Goal: Task Accomplishment & Management: Complete application form

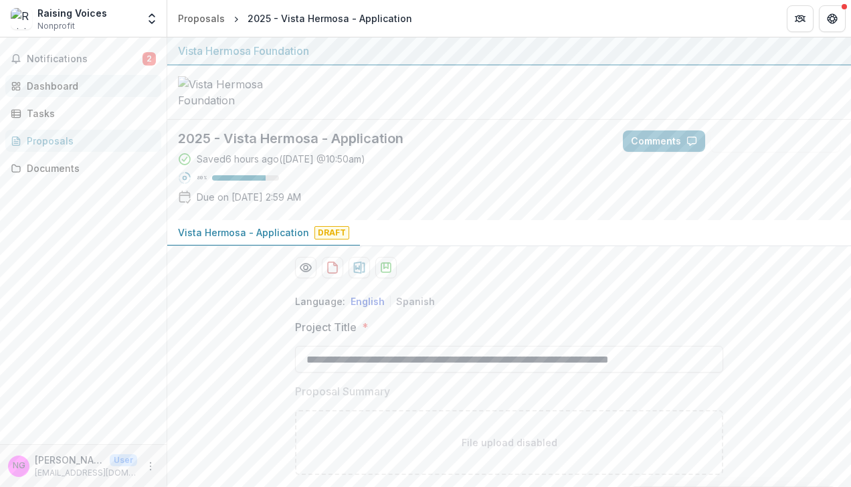
click at [47, 86] on div "Dashboard" at bounding box center [89, 86] width 124 height 14
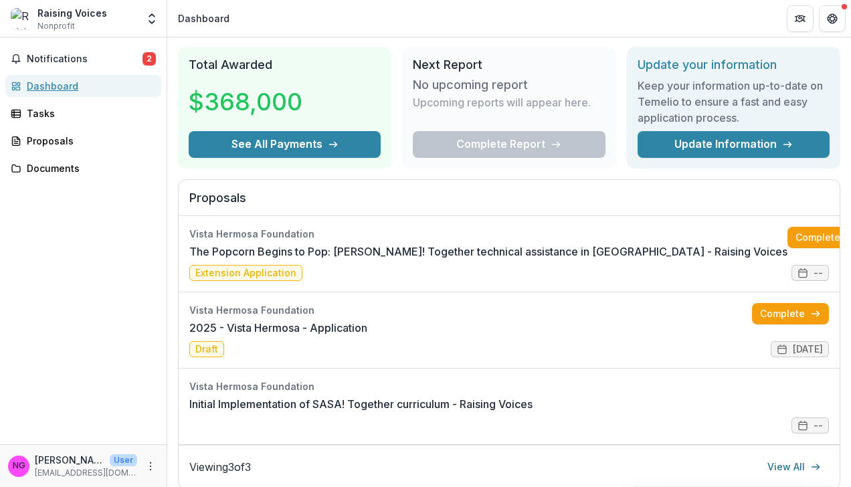
scroll to position [43, 0]
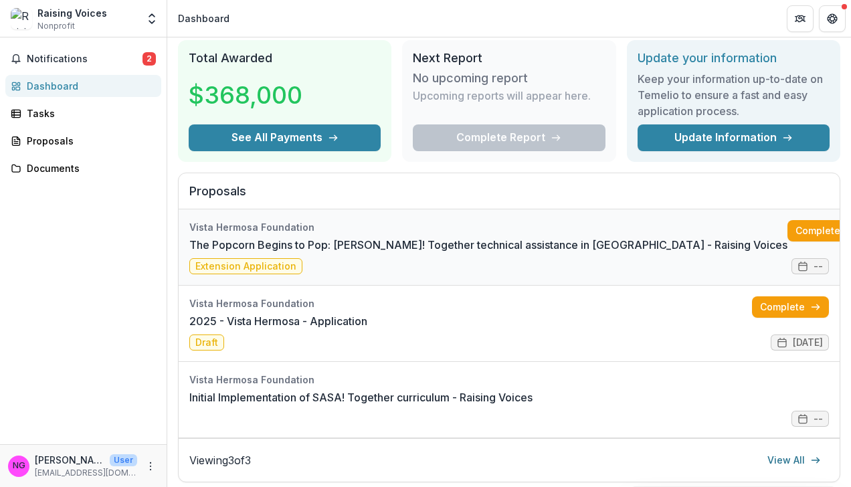
click at [268, 253] on link "The Popcorn Begins to Pop: [PERSON_NAME]! Together technical assistance in [GEO…" at bounding box center [488, 245] width 598 height 16
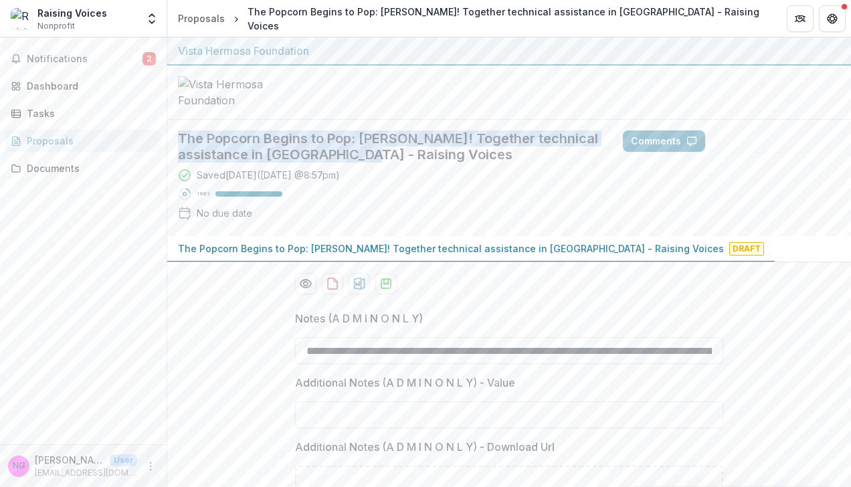
drag, startPoint x: 178, startPoint y: 163, endPoint x: 361, endPoint y: 179, distance: 184.0
click at [361, 163] on h2 "The Popcorn Begins to Pop: [PERSON_NAME]! Together technical assistance in [GEO…" at bounding box center [389, 146] width 423 height 32
copy h2 "The Popcorn Begins to Pop: [PERSON_NAME]! Together technical assistance in [GEO…"
click at [58, 166] on div "Documents" at bounding box center [89, 168] width 124 height 14
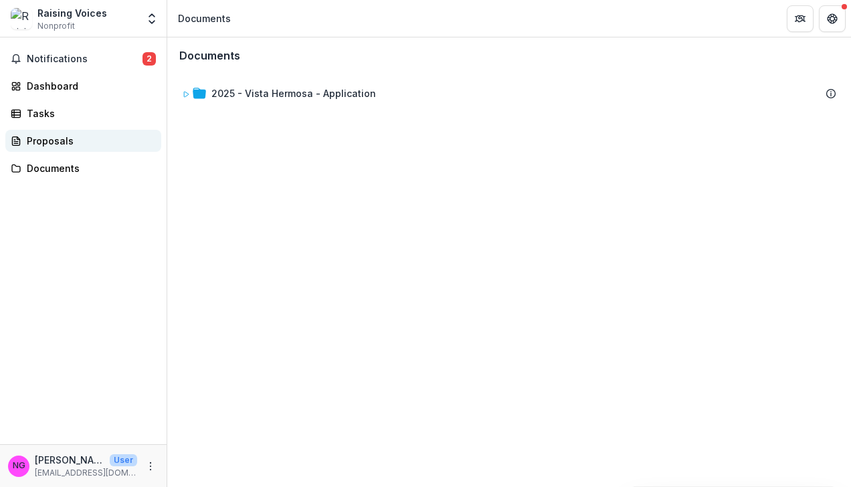
click at [64, 139] on div "Proposals" at bounding box center [89, 141] width 124 height 14
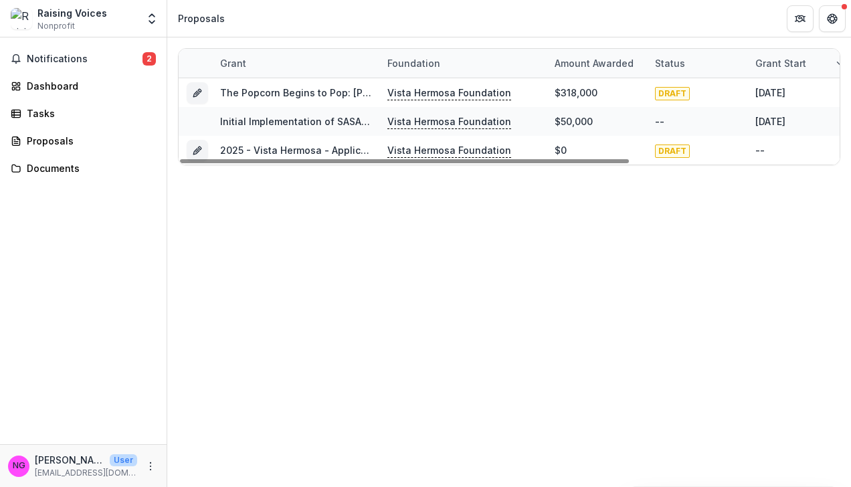
click at [69, 12] on div "Raising Voices" at bounding box center [72, 13] width 70 height 14
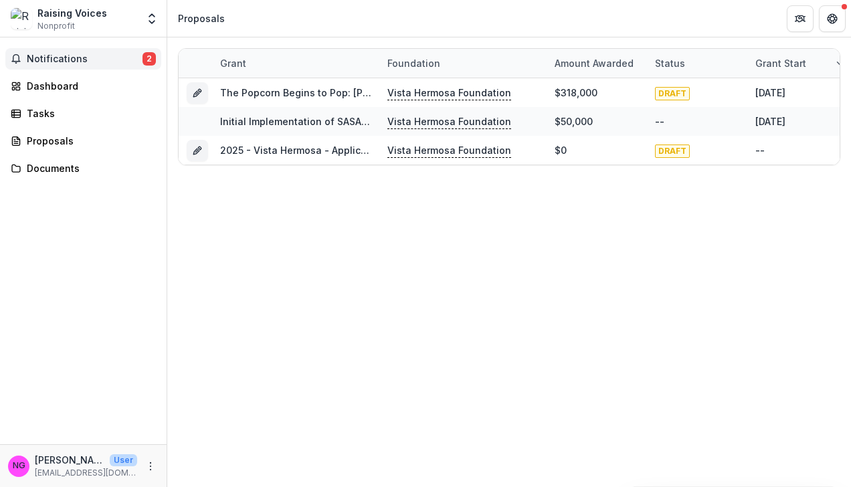
click at [52, 62] on span "Notifications" at bounding box center [85, 59] width 116 height 11
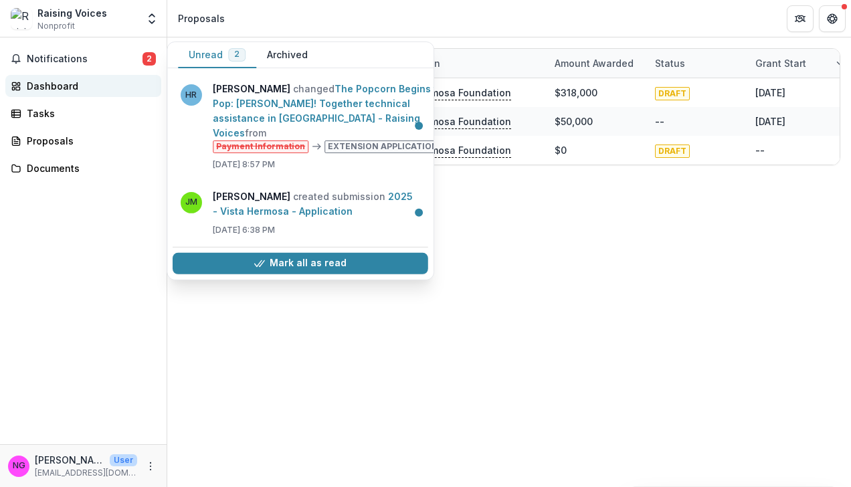
click at [68, 87] on div "Dashboard" at bounding box center [89, 86] width 124 height 14
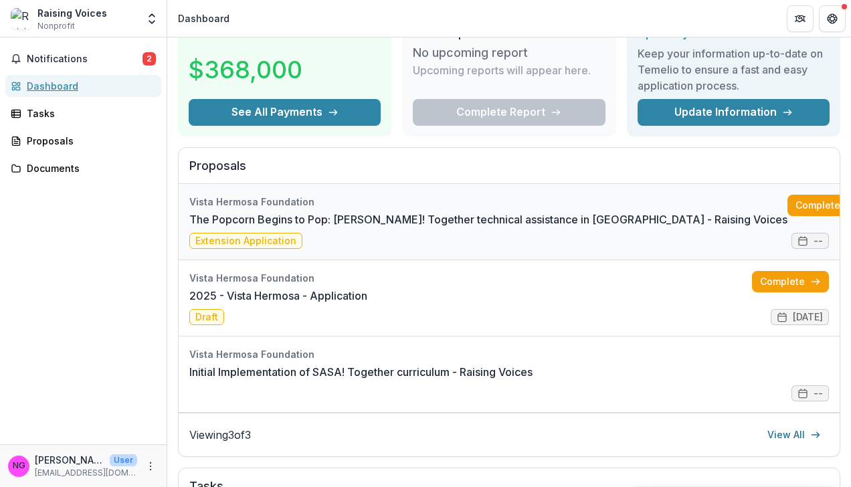
scroll to position [83, 0]
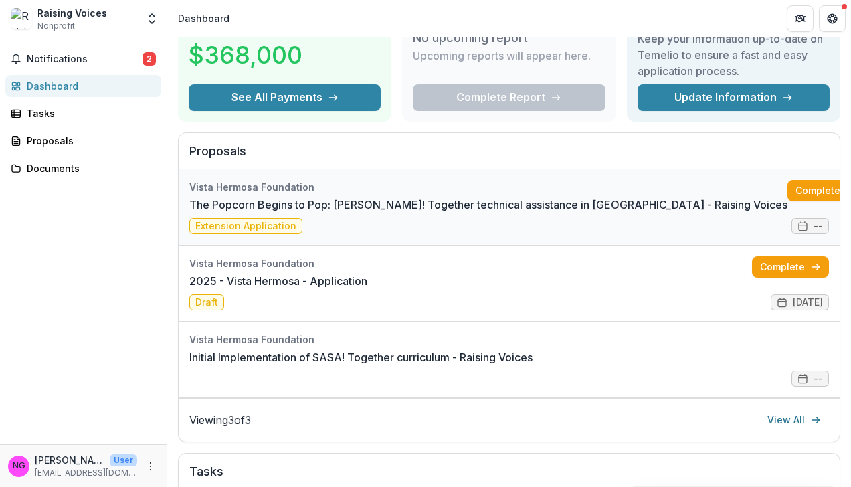
click at [787, 213] on link "The Popcorn Begins to Pop: [PERSON_NAME]! Together technical assistance in [GEO…" at bounding box center [488, 205] width 598 height 16
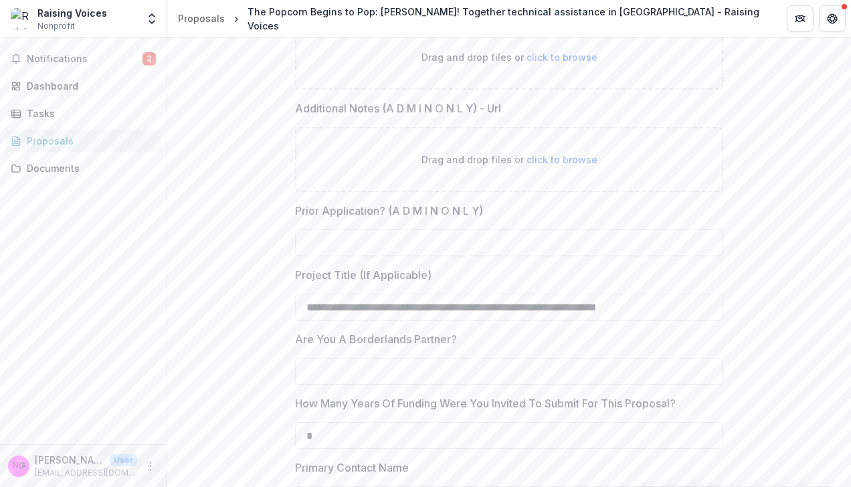
scroll to position [512, 0]
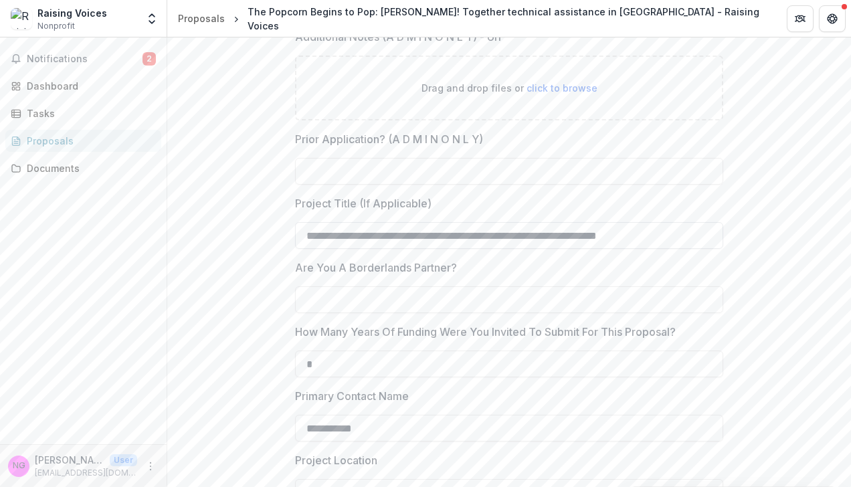
click at [640, 249] on input "**********" at bounding box center [509, 235] width 428 height 27
click at [63, 63] on span "Notifications" at bounding box center [85, 59] width 116 height 11
click at [64, 86] on div "Dashboard" at bounding box center [89, 86] width 124 height 14
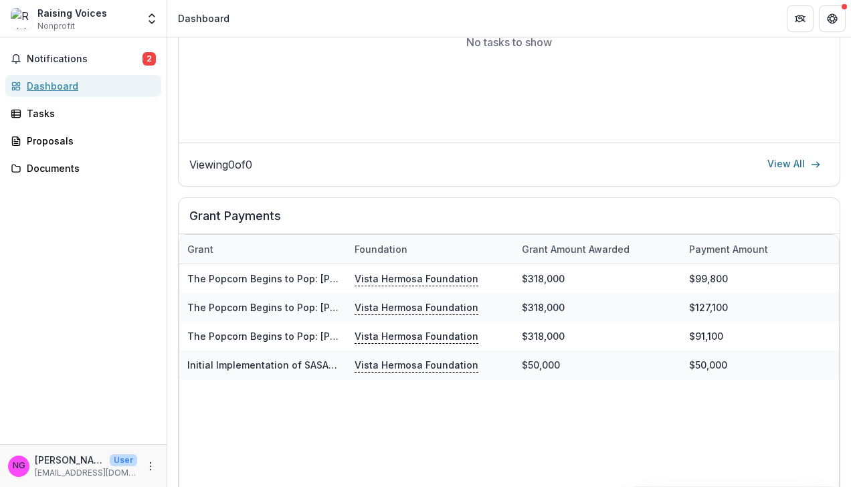
scroll to position [632, 0]
click at [57, 141] on div "Proposals" at bounding box center [89, 141] width 124 height 14
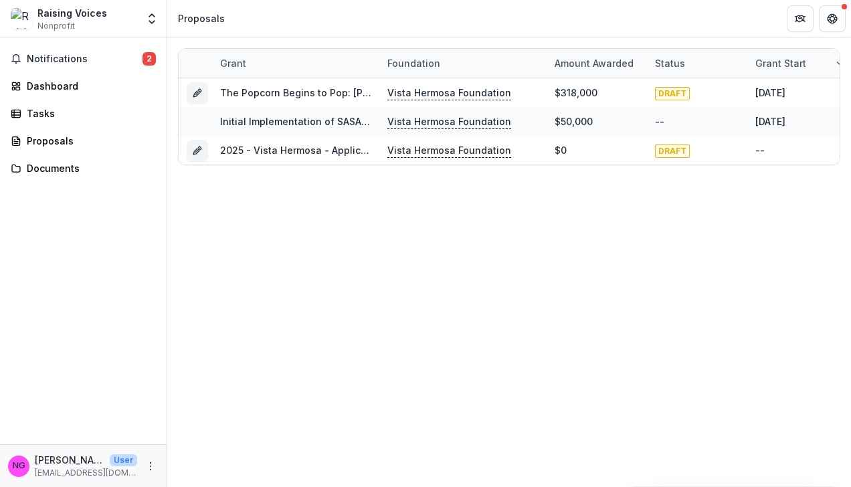
click at [55, 21] on span "Nonprofit" at bounding box center [55, 26] width 37 height 12
click at [62, 13] on div "Raising Voices" at bounding box center [72, 13] width 70 height 14
click at [48, 173] on div "Documents" at bounding box center [89, 168] width 124 height 14
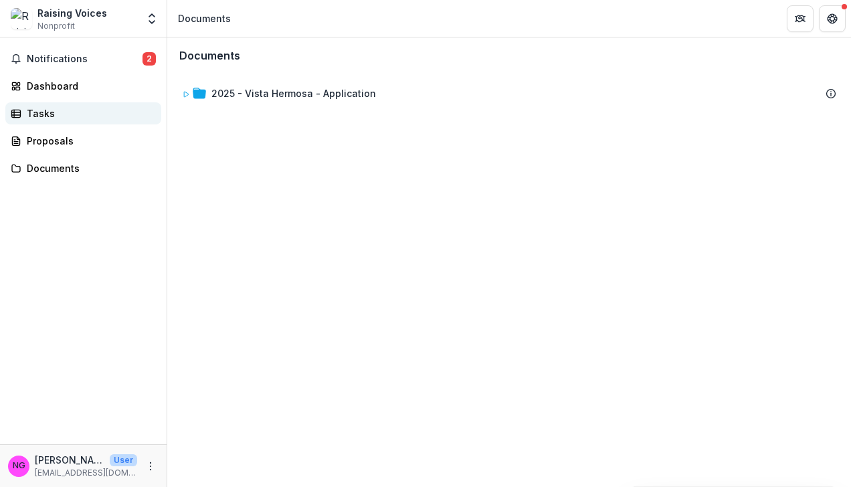
click at [40, 111] on div "Tasks" at bounding box center [89, 113] width 124 height 14
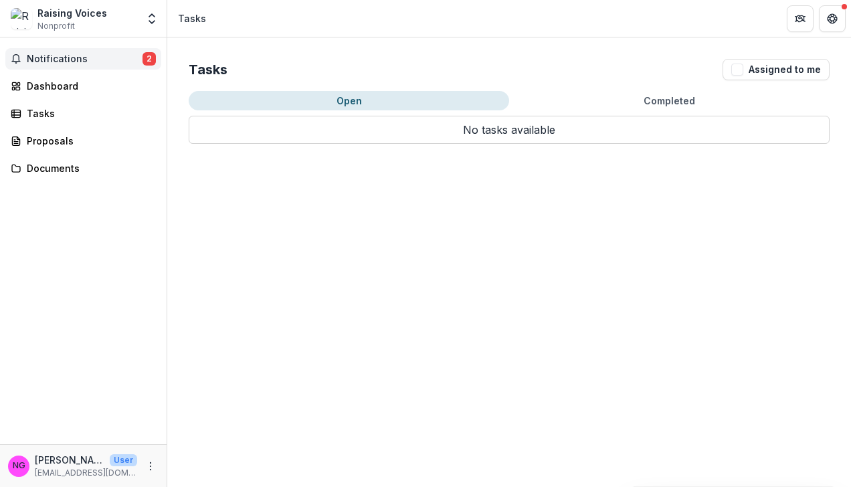
click at [70, 66] on button "Notifications 2" at bounding box center [83, 58] width 156 height 21
click at [70, 84] on div "Dashboard" at bounding box center [89, 86] width 124 height 14
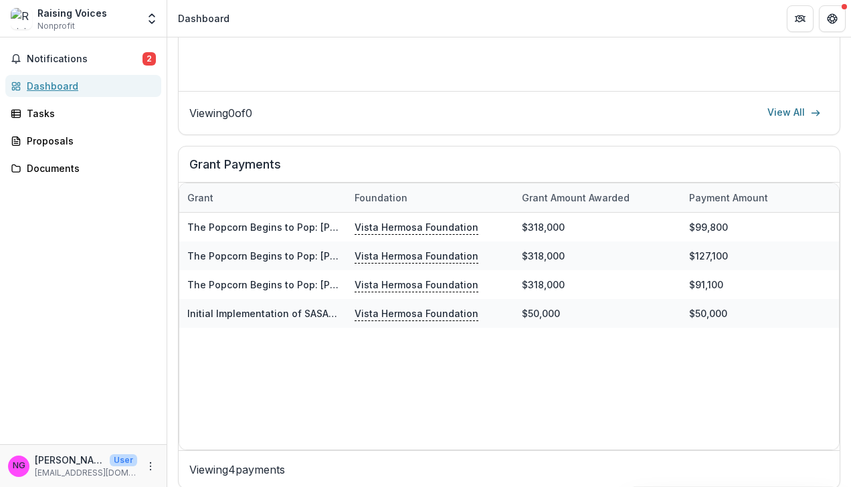
scroll to position [692, 0]
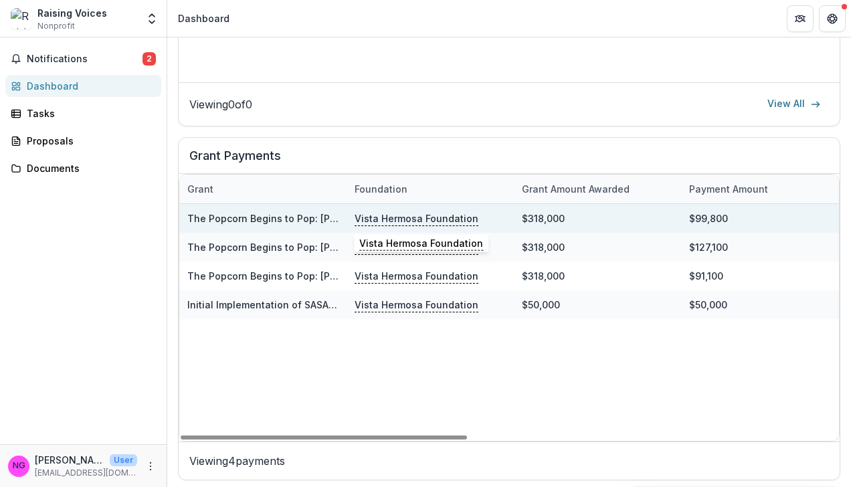
click at [372, 217] on p "Vista Hermosa Foundation" at bounding box center [416, 218] width 124 height 15
click at [385, 211] on p "Vista Hermosa Foundation" at bounding box center [416, 218] width 124 height 15
click at [282, 213] on link "The Popcorn Begins to Pop: [PERSON_NAME]! Together technical assistance in [GEO…" at bounding box center [460, 218] width 546 height 11
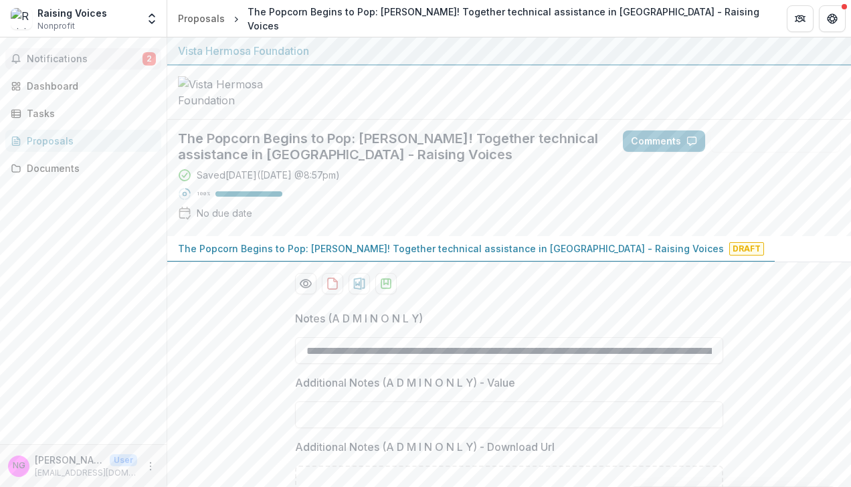
click at [49, 54] on span "Notifications" at bounding box center [85, 59] width 116 height 11
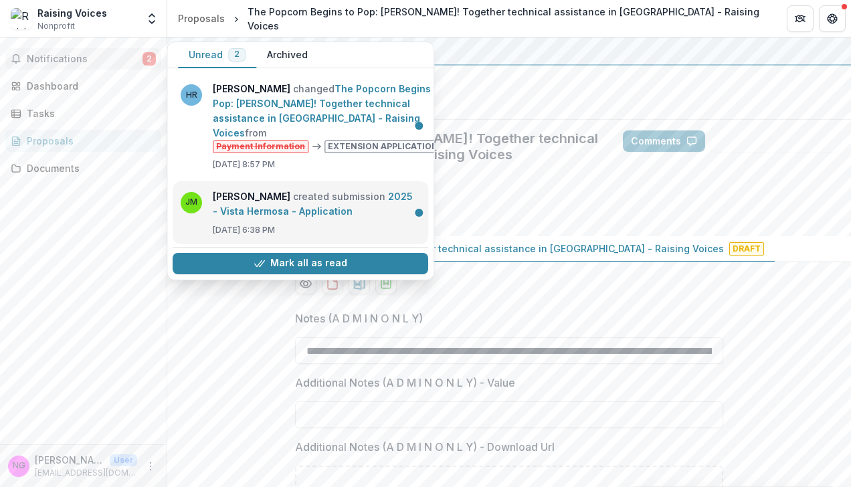
click at [303, 191] on link "2025 - Vista Hermosa - Application" at bounding box center [313, 204] width 200 height 26
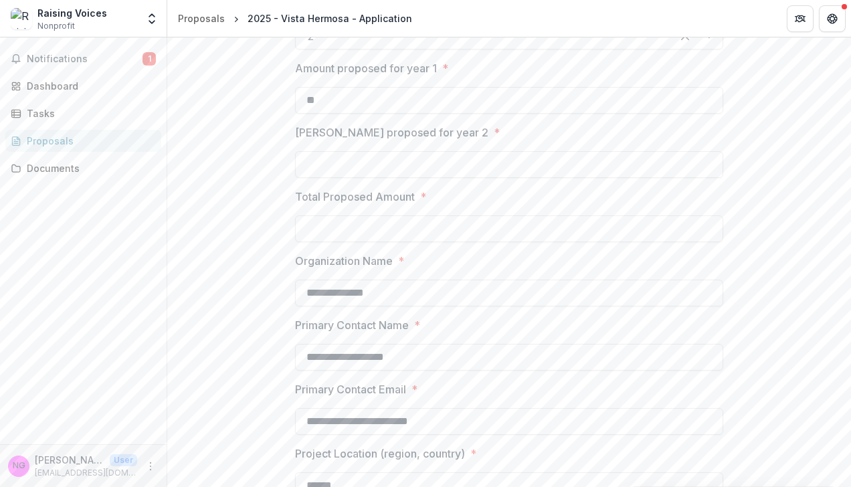
scroll to position [1101, 0]
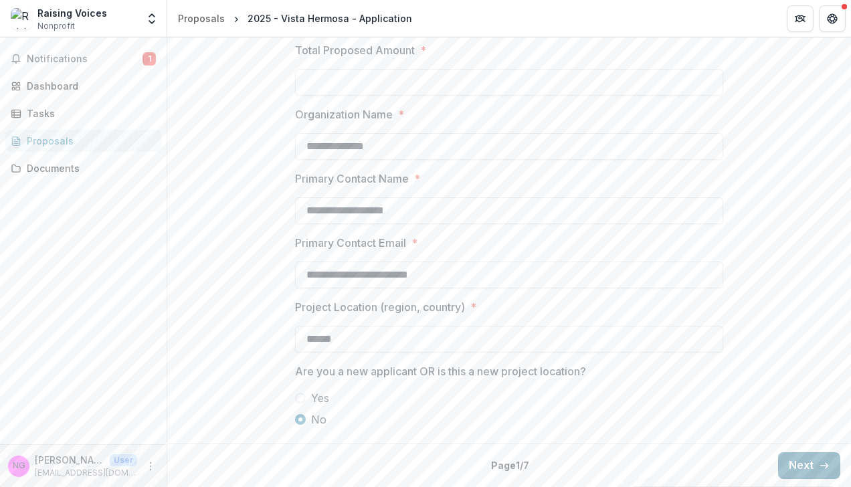
click at [790, 463] on button "Next" at bounding box center [809, 465] width 62 height 27
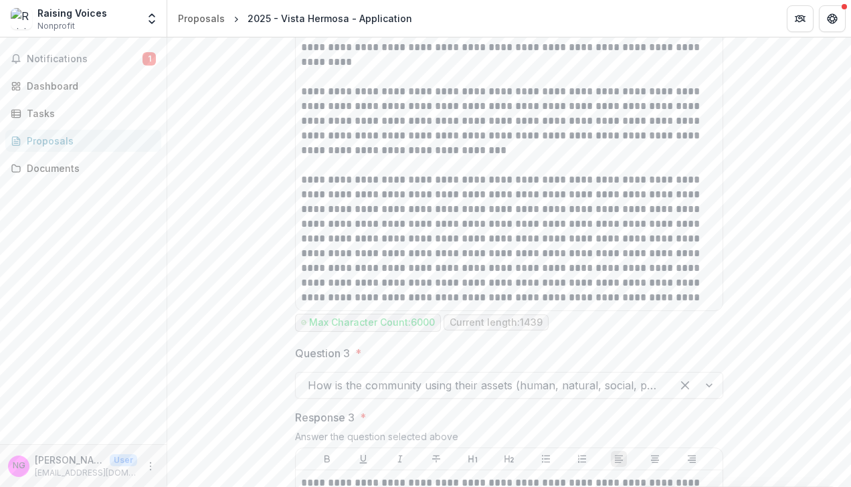
scroll to position [3559, 0]
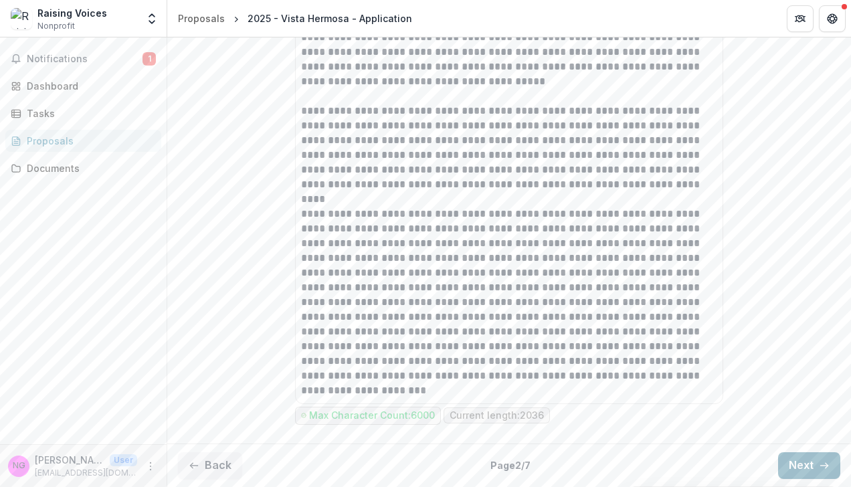
click at [801, 468] on button "Next" at bounding box center [809, 465] width 62 height 27
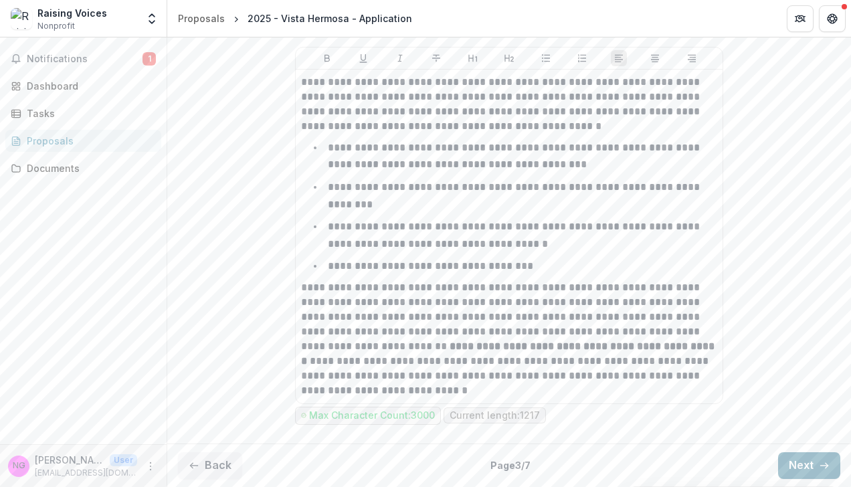
scroll to position [1414, 0]
click at [804, 470] on button "Next" at bounding box center [809, 465] width 62 height 27
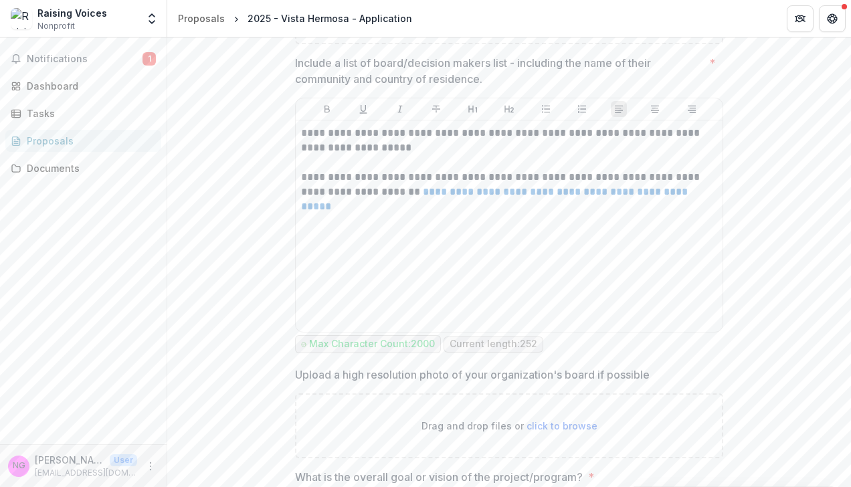
scroll to position [3559, 0]
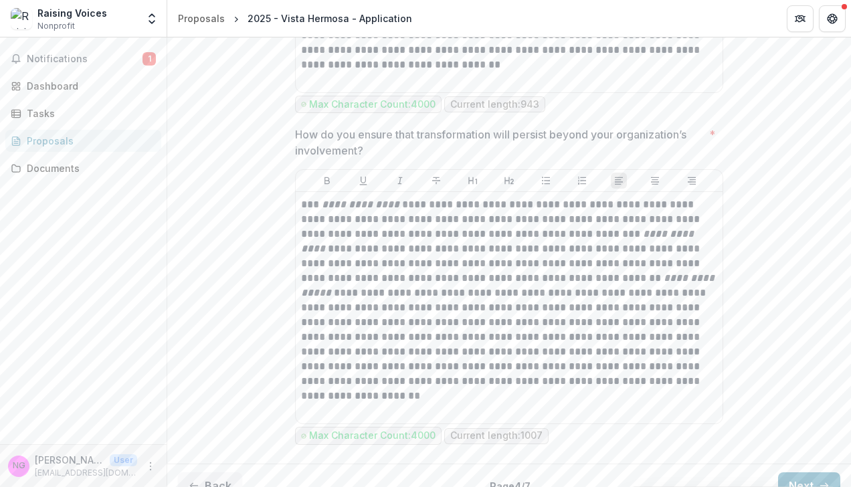
scroll to position [3641, 0]
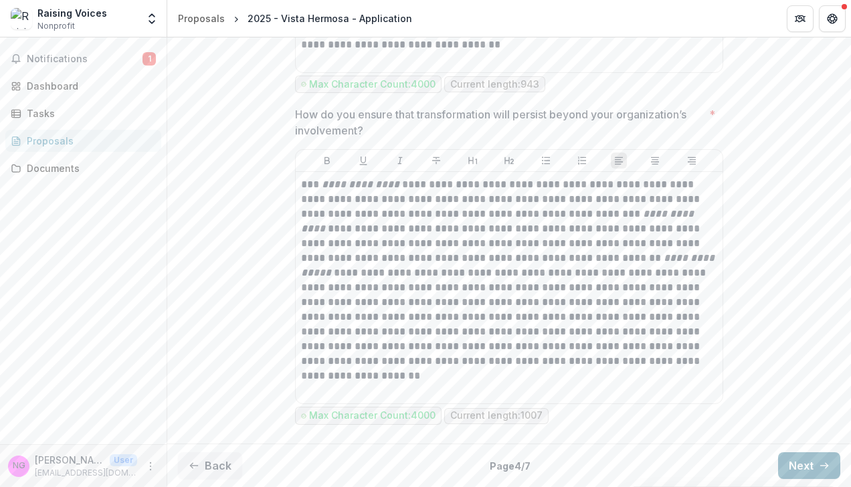
click at [797, 466] on button "Next" at bounding box center [809, 465] width 62 height 27
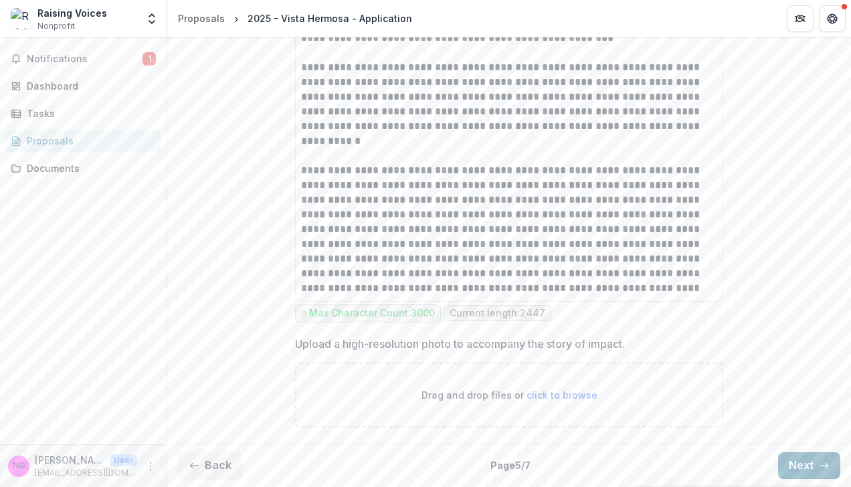
scroll to position [1698, 0]
drag, startPoint x: 843, startPoint y: 407, endPoint x: 853, endPoint y: 356, distance: 52.5
click at [850, 356] on html "**********" at bounding box center [425, 243] width 851 height 487
drag, startPoint x: 853, startPoint y: 356, endPoint x: 845, endPoint y: 405, distance: 50.0
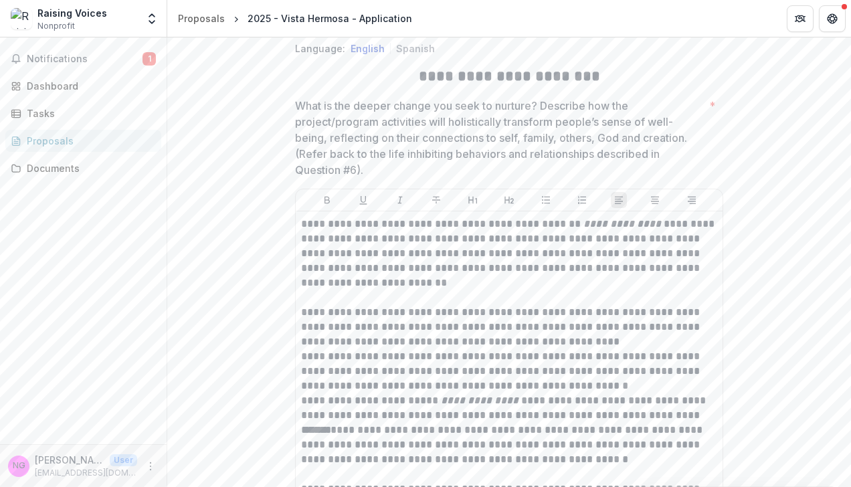
scroll to position [243, 0]
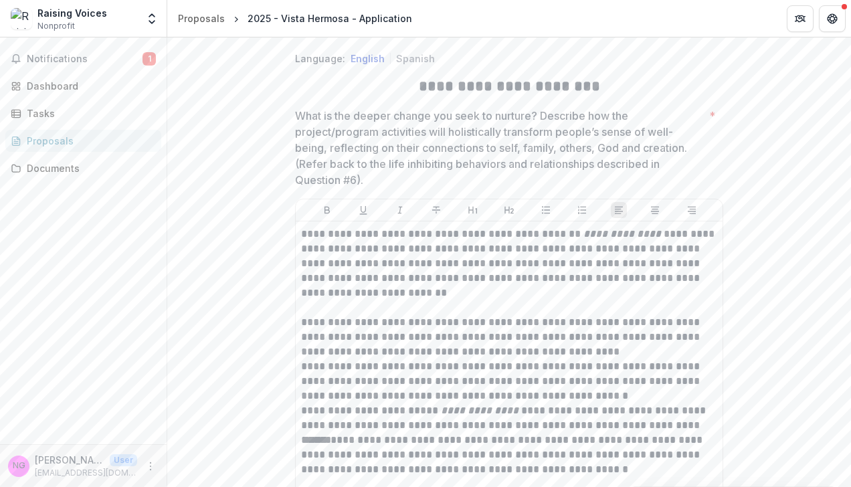
click at [439, 97] on h2 "**********" at bounding box center [509, 86] width 428 height 21
drag, startPoint x: 423, startPoint y: 114, endPoint x: 587, endPoint y: 124, distance: 164.1
copy h2 "**********"
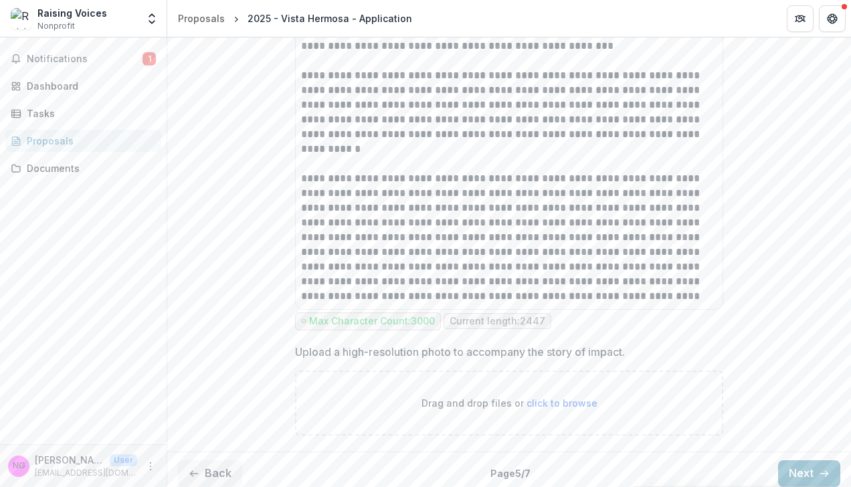
scroll to position [1698, 0]
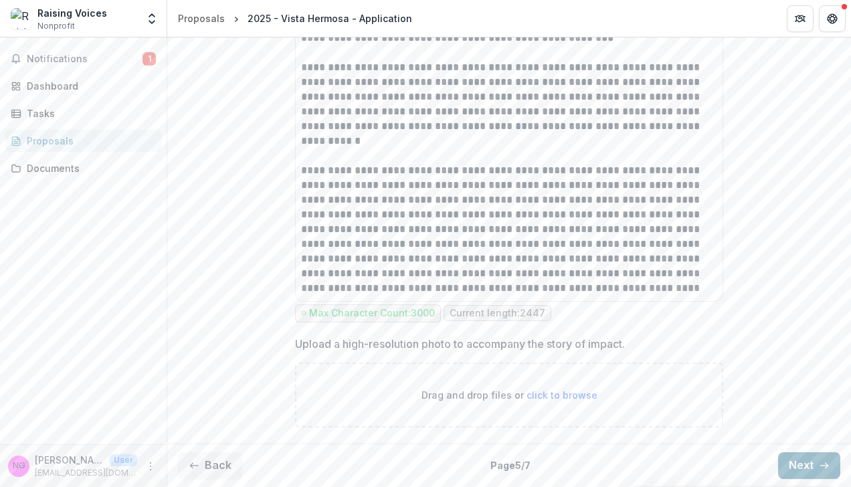
click at [803, 466] on button "Next" at bounding box center [809, 465] width 62 height 27
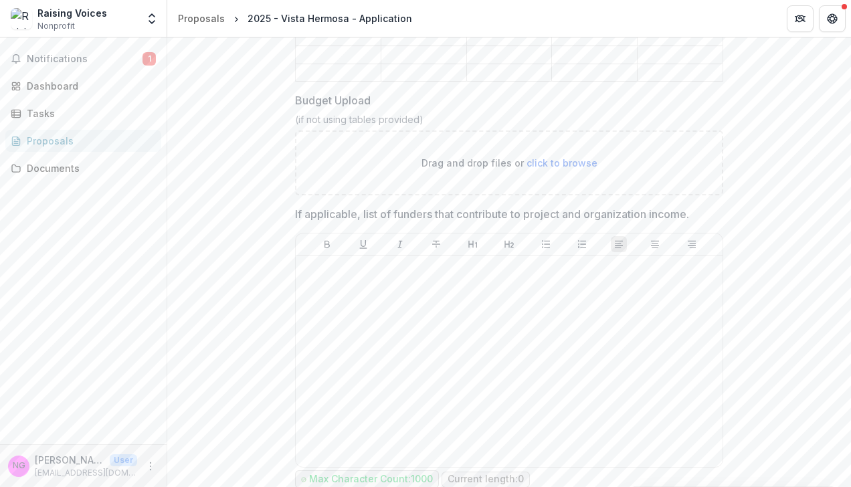
scroll to position [845, 0]
drag, startPoint x: 845, startPoint y: 364, endPoint x: 850, endPoint y: 415, distance: 51.7
click at [850, 415] on div "**********" at bounding box center [509, 261] width 684 height 449
